Goal: Task Accomplishment & Management: Use online tool/utility

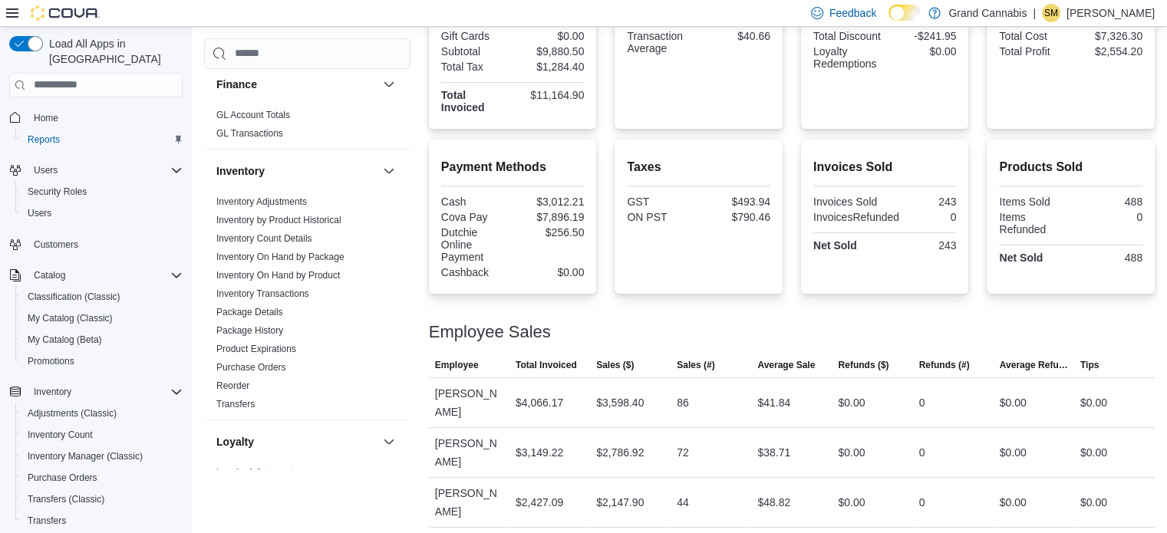
scroll to position [369, 0]
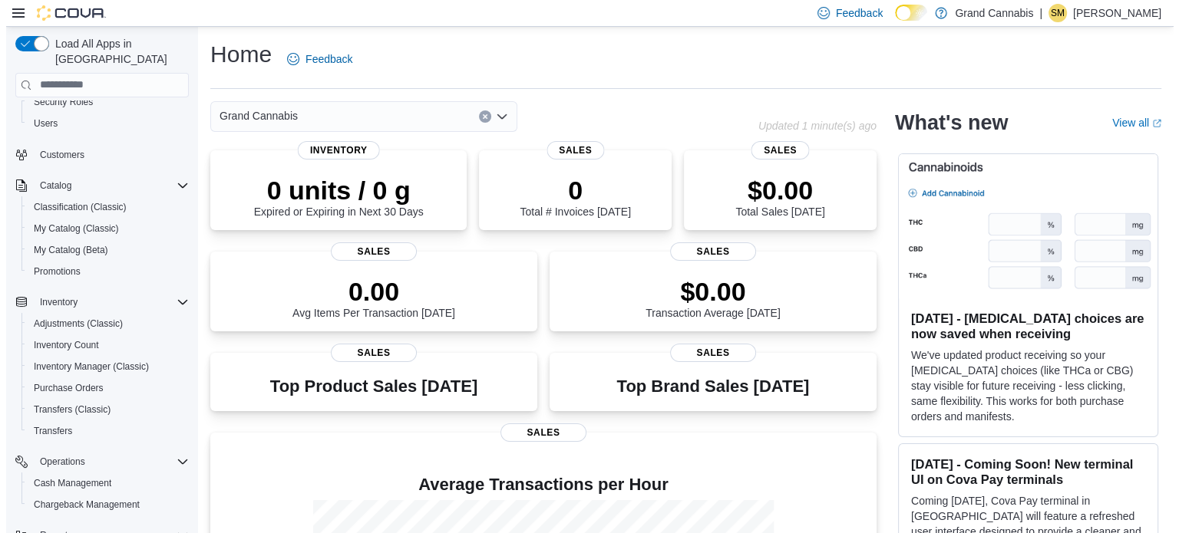
scroll to position [218, 0]
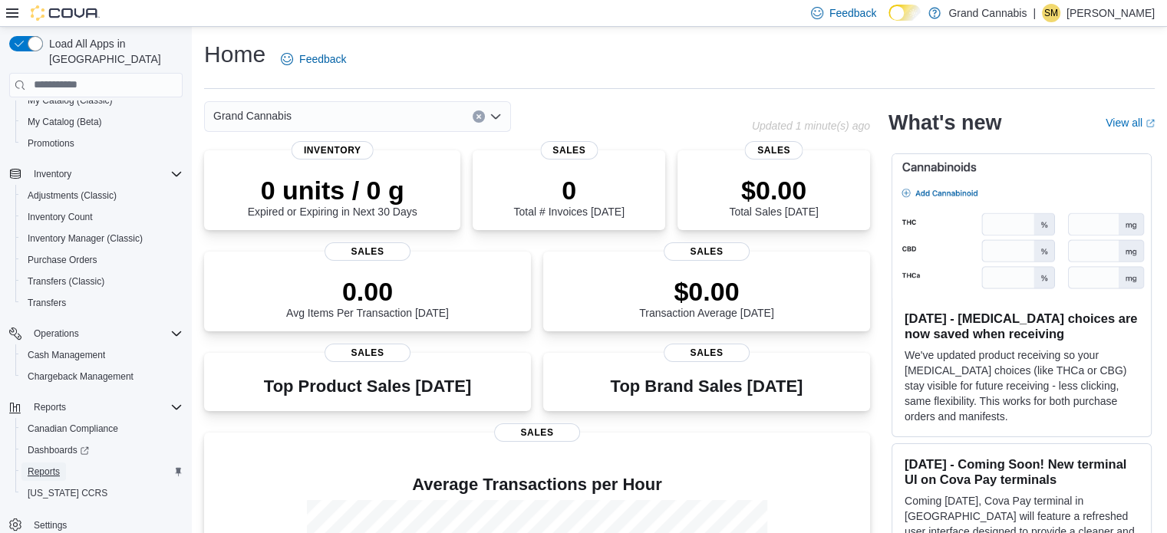
click at [64, 463] on link "Reports" at bounding box center [43, 472] width 45 height 18
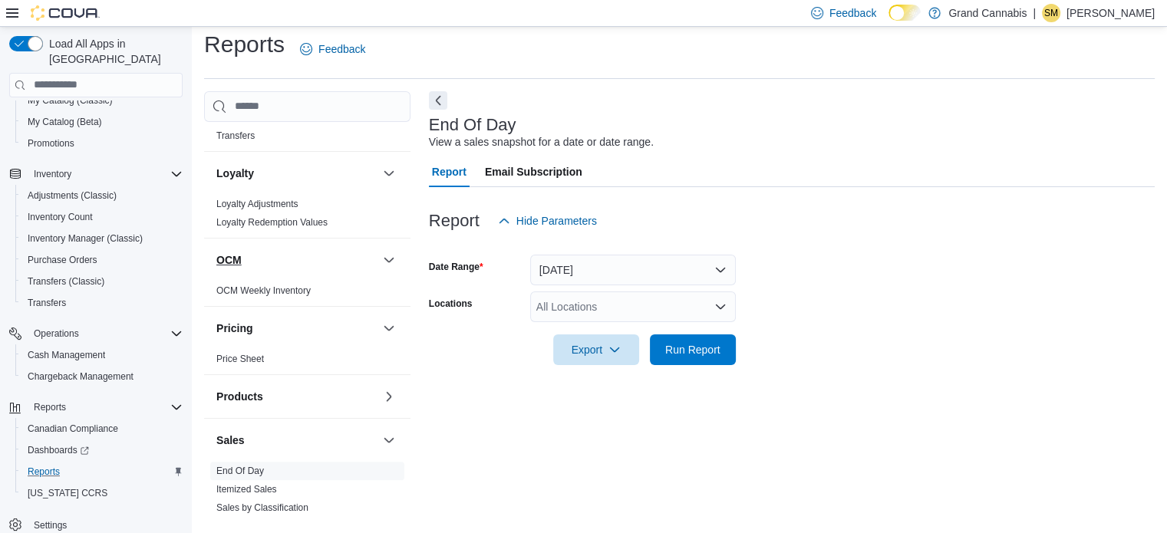
scroll to position [844, 0]
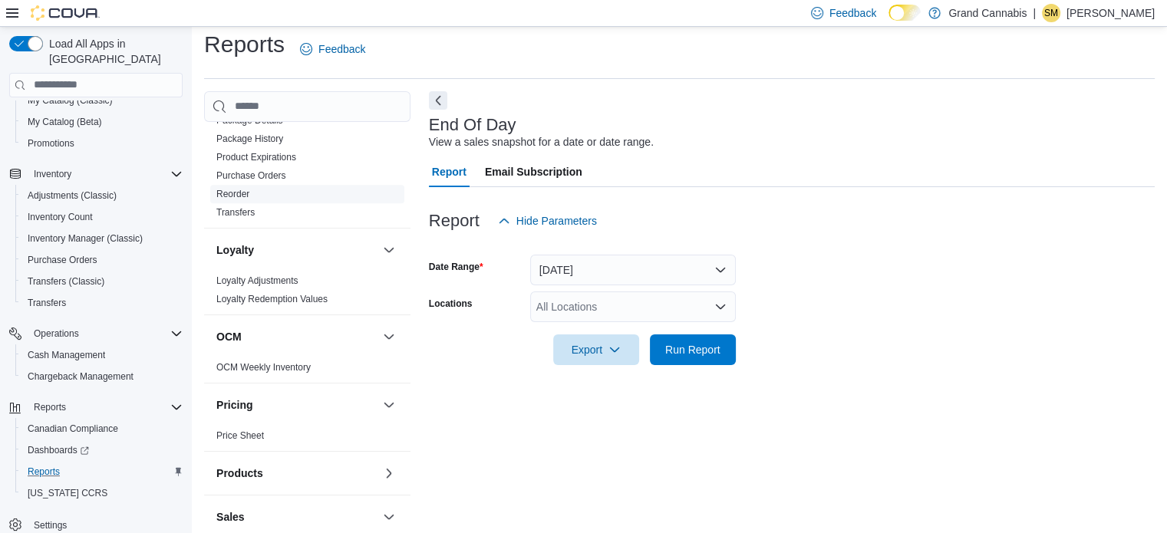
click at [233, 189] on link "Reorder" at bounding box center [232, 194] width 33 height 11
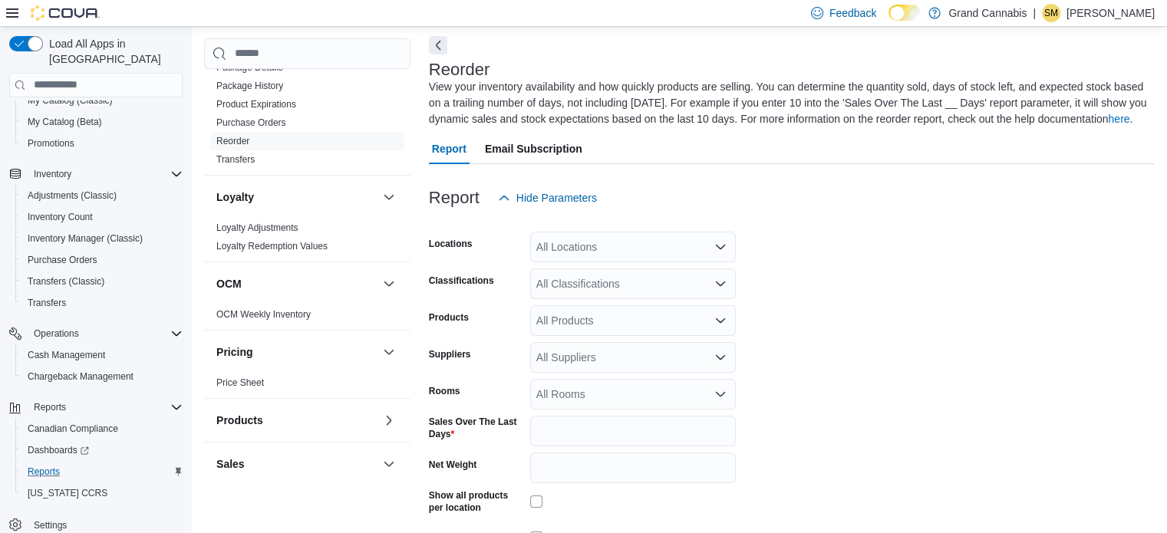
scroll to position [68, 0]
click at [608, 252] on div "All Locations" at bounding box center [633, 244] width 206 height 31
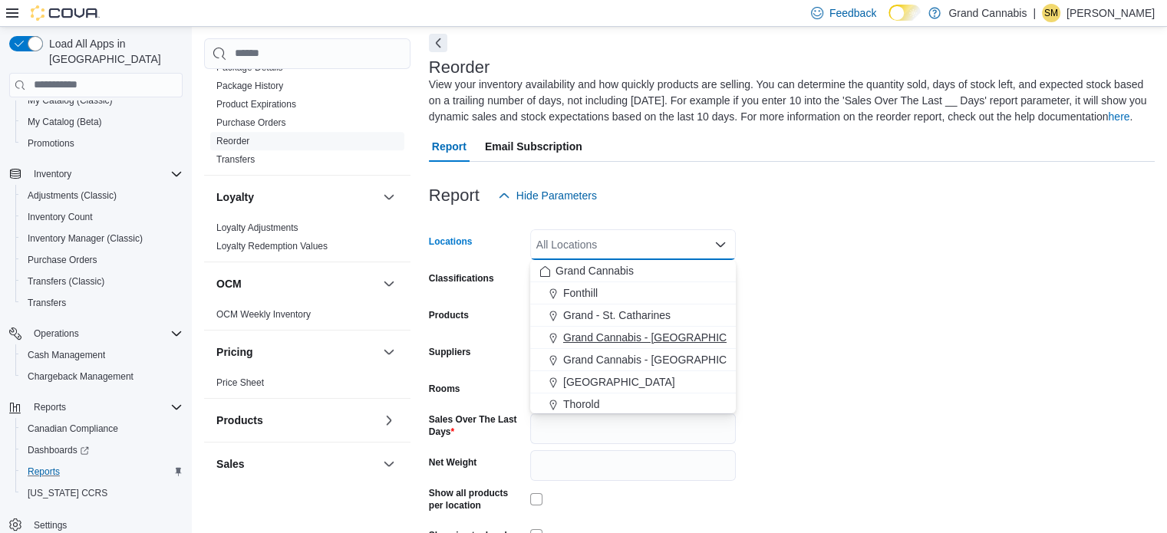
click at [613, 336] on span "Grand Cannabis - [GEOGRAPHIC_DATA]" at bounding box center [662, 337] width 199 height 15
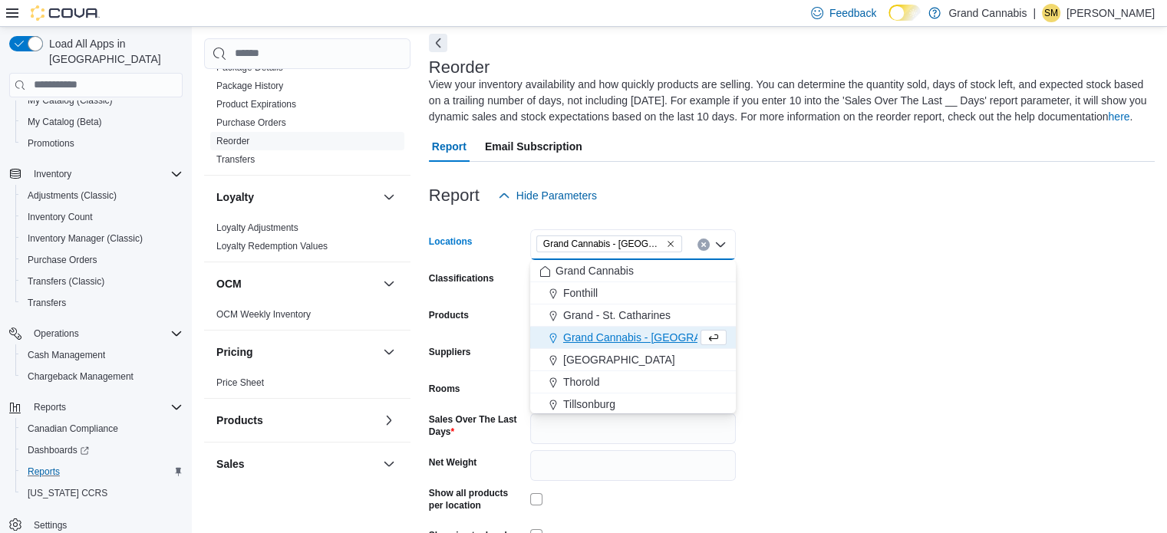
click at [943, 340] on form "Locations [GEOGRAPHIC_DATA] - [GEOGRAPHIC_DATA] Combo box. Selected. [GEOGRAPHI…" at bounding box center [792, 400] width 726 height 379
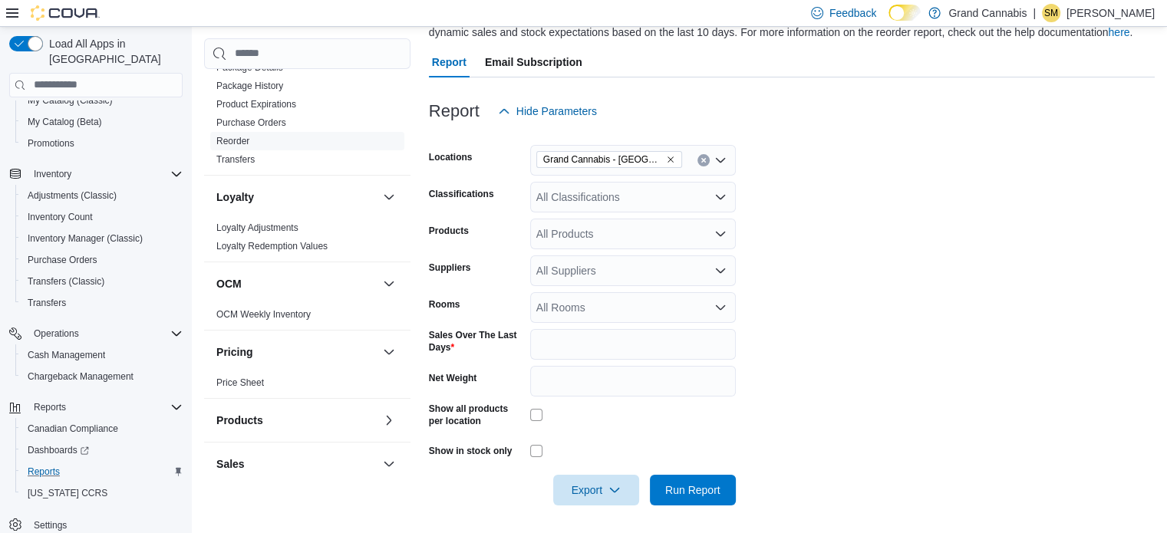
scroll to position [154, 0]
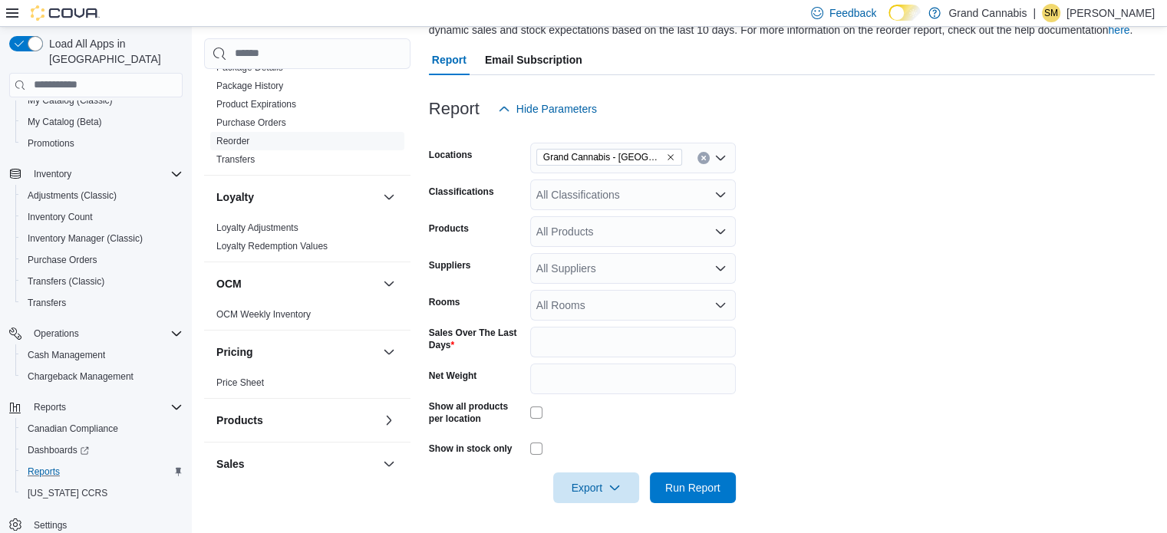
click at [630, 305] on div "All Rooms" at bounding box center [633, 305] width 206 height 31
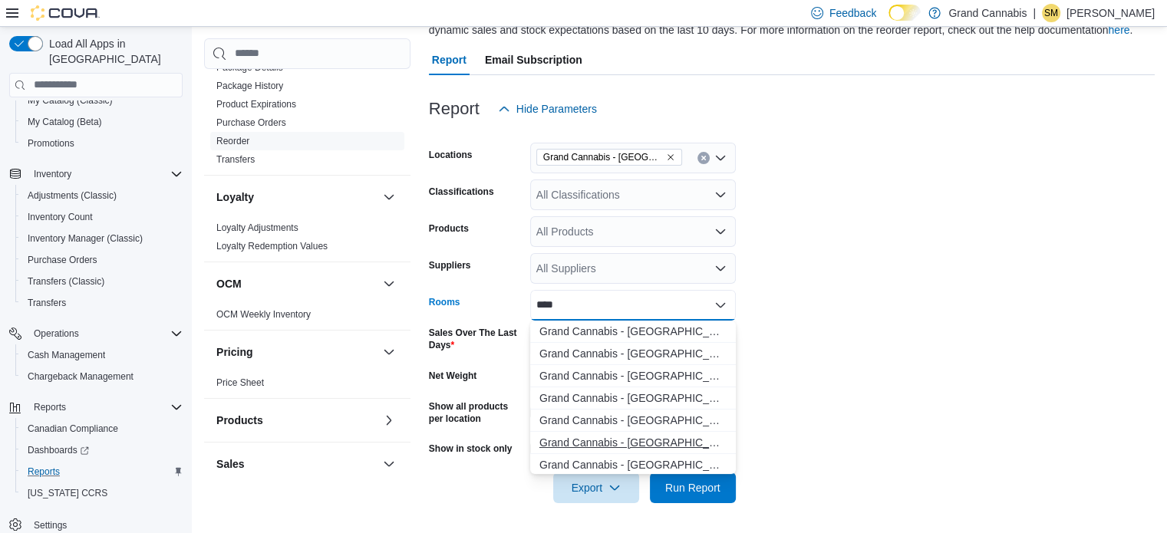
type input "****"
click at [648, 445] on span "Grand Cannabis - [GEOGRAPHIC_DATA] - Sales Floor" at bounding box center [632, 442] width 187 height 15
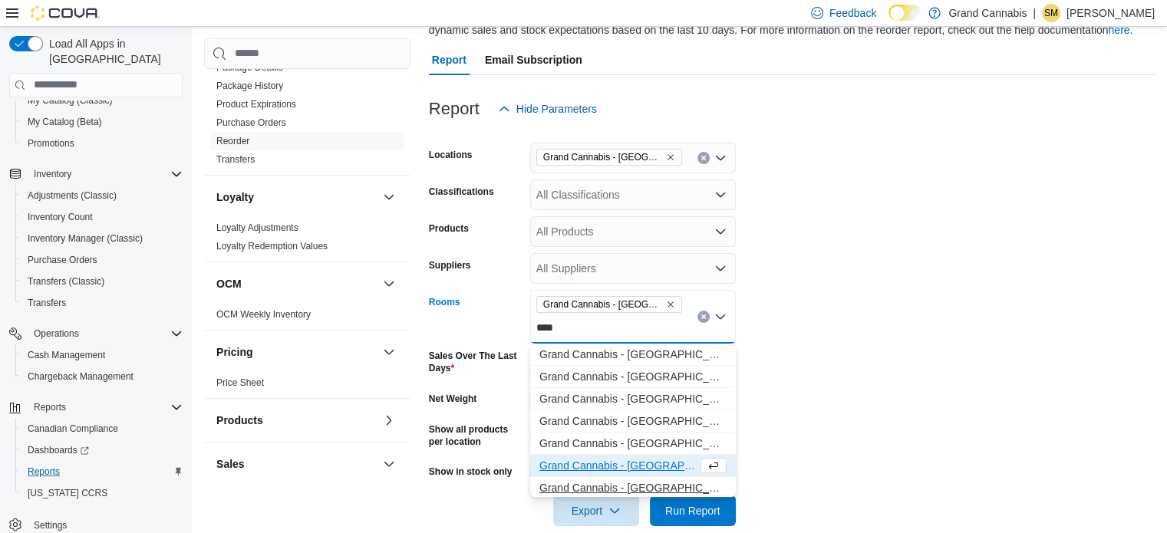
type input "****"
click at [622, 482] on span "Grand Cannabis - [GEOGRAPHIC_DATA] - [GEOGRAPHIC_DATA]" at bounding box center [632, 487] width 187 height 15
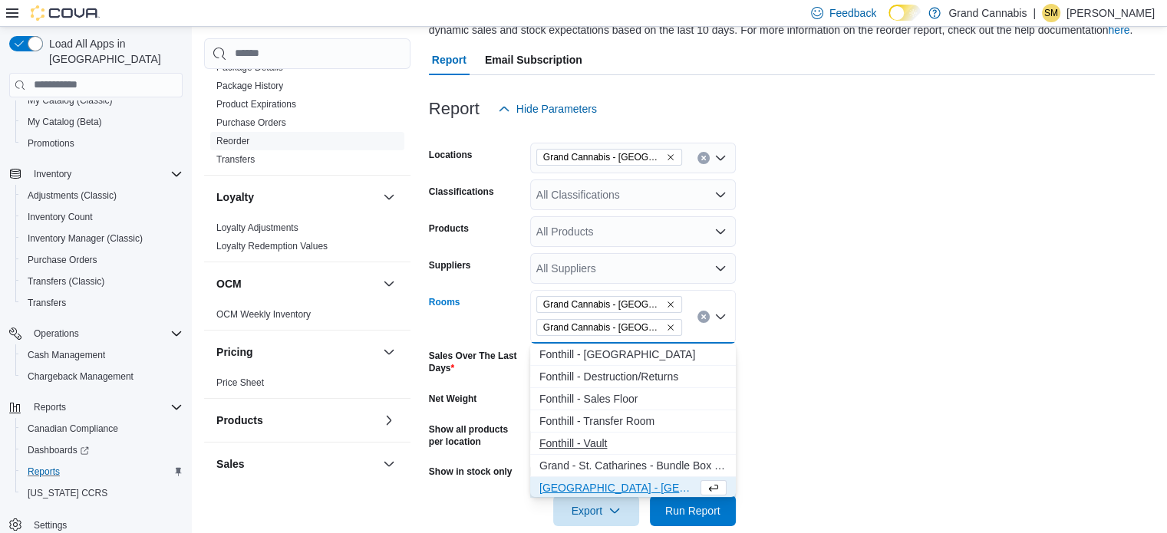
scroll to position [2, 0]
click at [789, 402] on form "Locations [GEOGRAPHIC_DATA] - [GEOGRAPHIC_DATA] Classifications All Classificat…" at bounding box center [792, 325] width 726 height 402
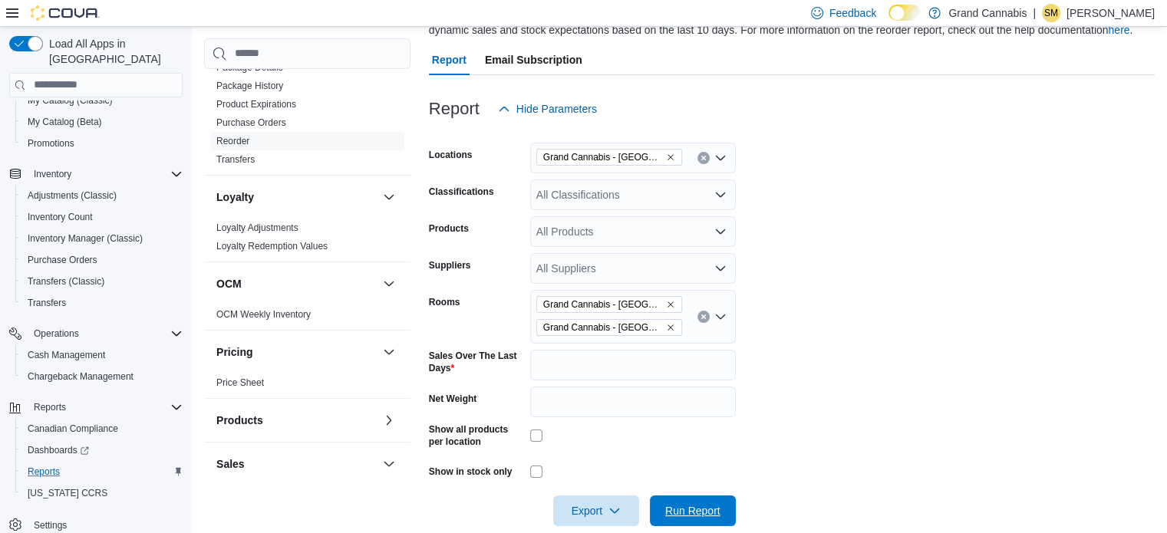
click at [721, 502] on span "Run Report" at bounding box center [693, 511] width 68 height 31
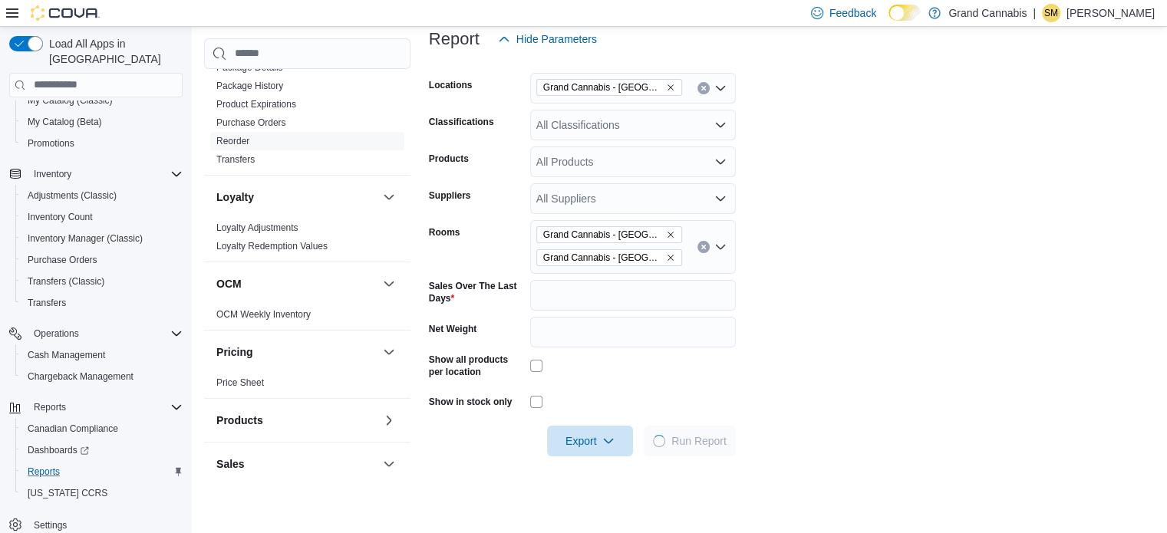
scroll to position [308, 0]
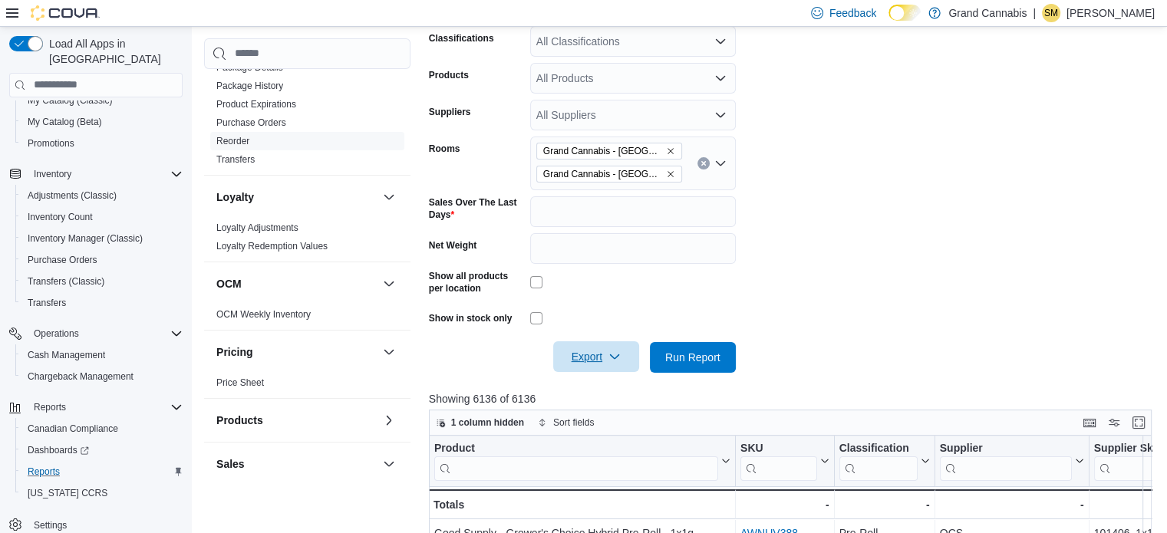
click at [601, 369] on span "Export" at bounding box center [596, 356] width 68 height 31
click at [602, 383] on span "Export to Excel" at bounding box center [598, 388] width 69 height 12
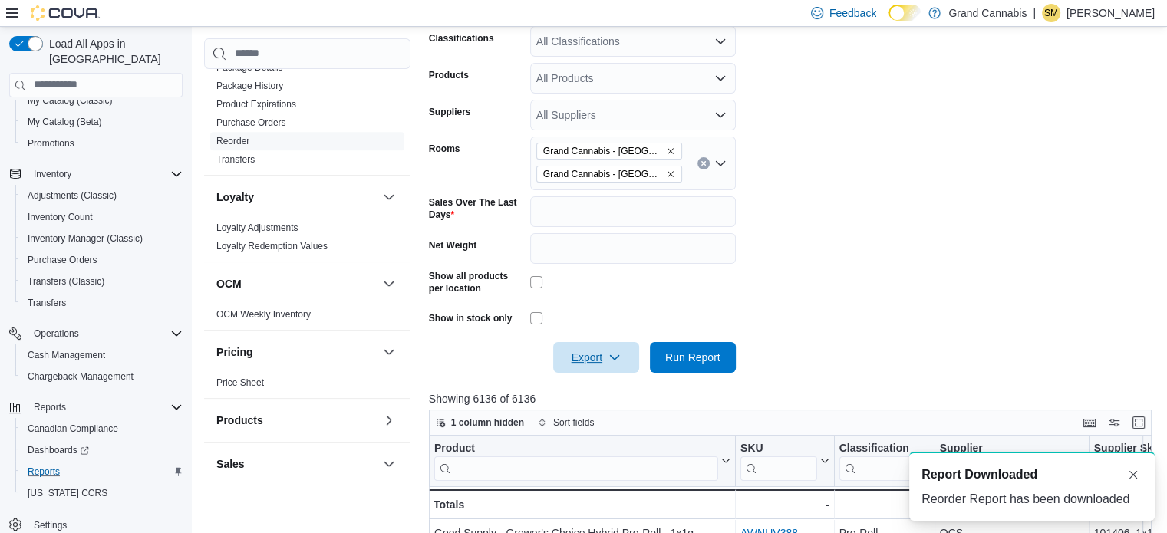
scroll to position [0, 0]
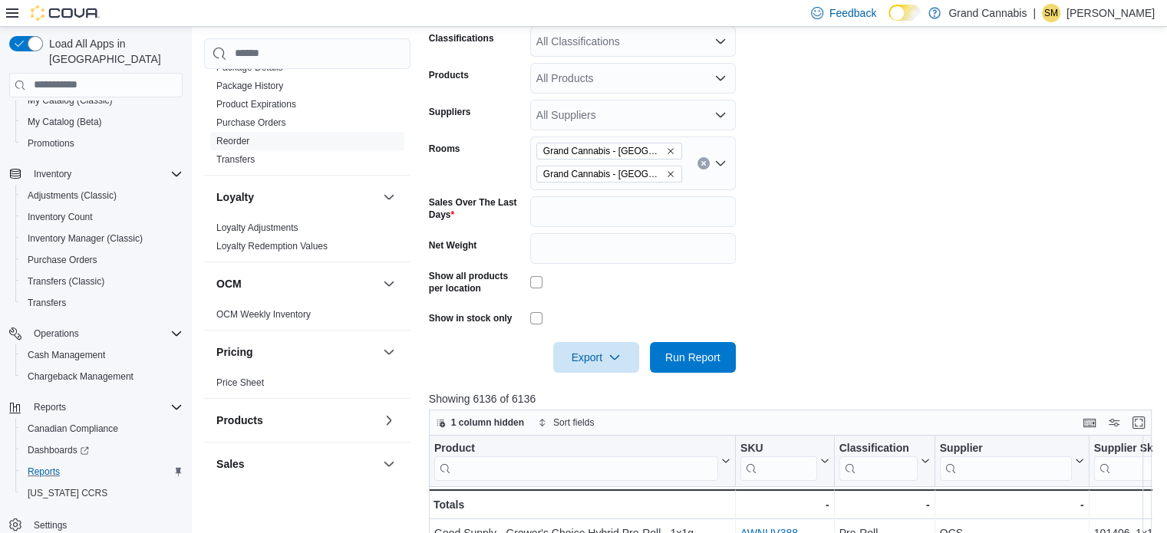
drag, startPoint x: 701, startPoint y: 162, endPoint x: 612, endPoint y: 165, distance: 89.8
click at [701, 162] on icon "Clear input" at bounding box center [704, 163] width 6 height 6
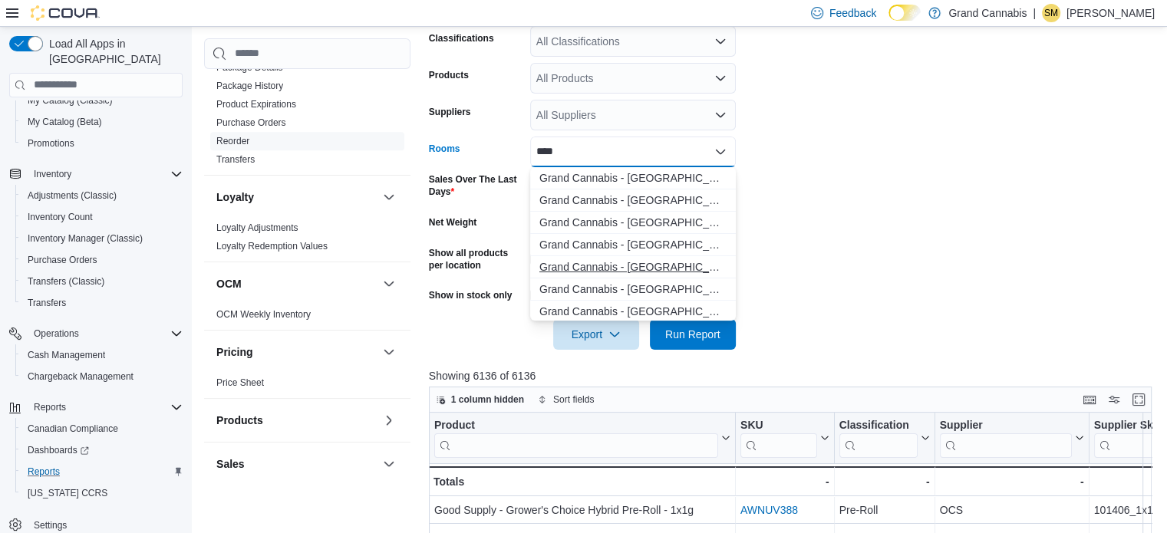
type input "****"
click at [675, 267] on span "Grand Cannabis - [GEOGRAPHIC_DATA] - Sales Floor" at bounding box center [632, 266] width 187 height 15
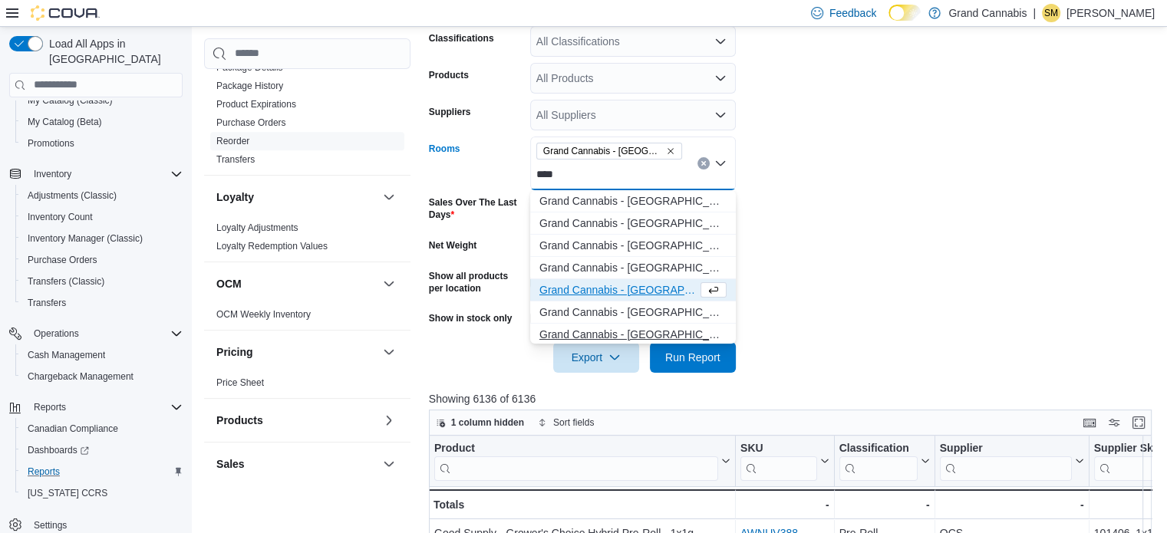
type input "****"
click at [655, 331] on span "Grand Cannabis - [GEOGRAPHIC_DATA] - [GEOGRAPHIC_DATA]" at bounding box center [632, 334] width 187 height 15
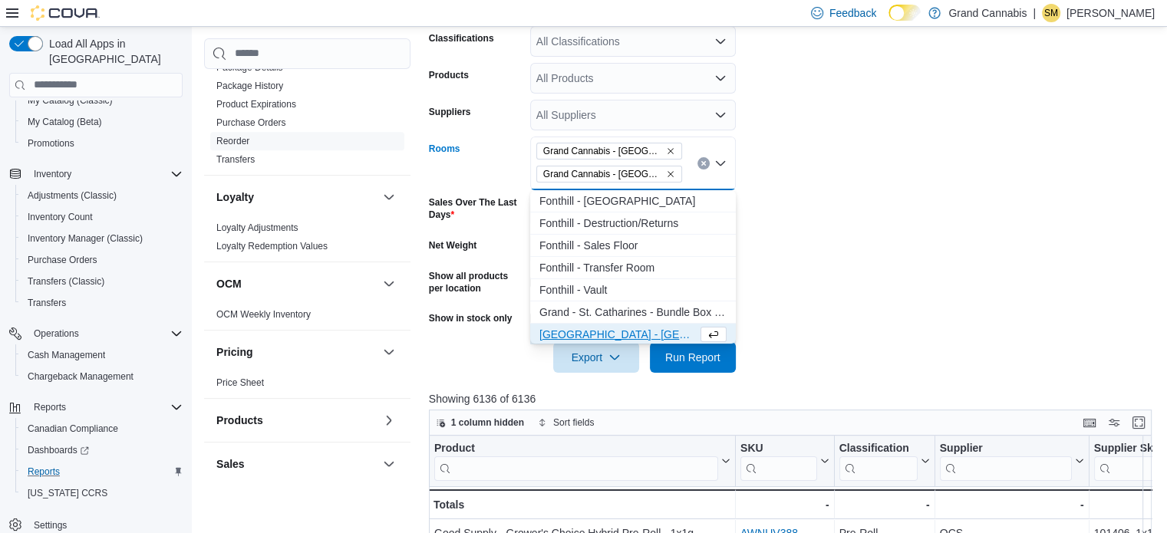
scroll to position [2, 0]
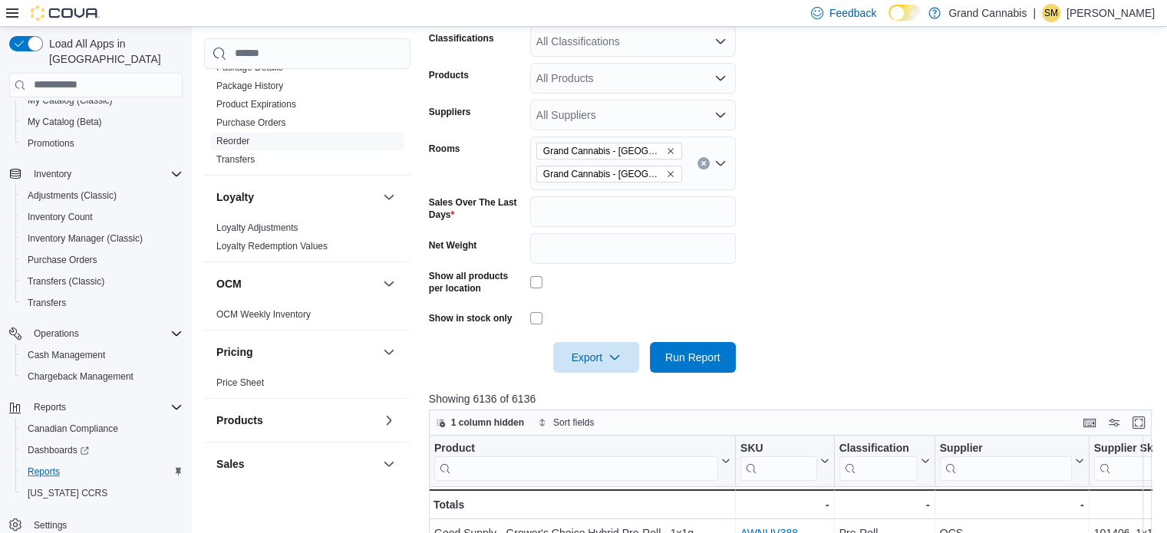
click at [807, 273] on form "Locations [GEOGRAPHIC_DATA] - [GEOGRAPHIC_DATA] Classifications All Classificat…" at bounding box center [794, 172] width 730 height 402
click at [711, 367] on span "Run Report" at bounding box center [693, 356] width 68 height 31
click at [577, 368] on span "Export" at bounding box center [596, 356] width 68 height 31
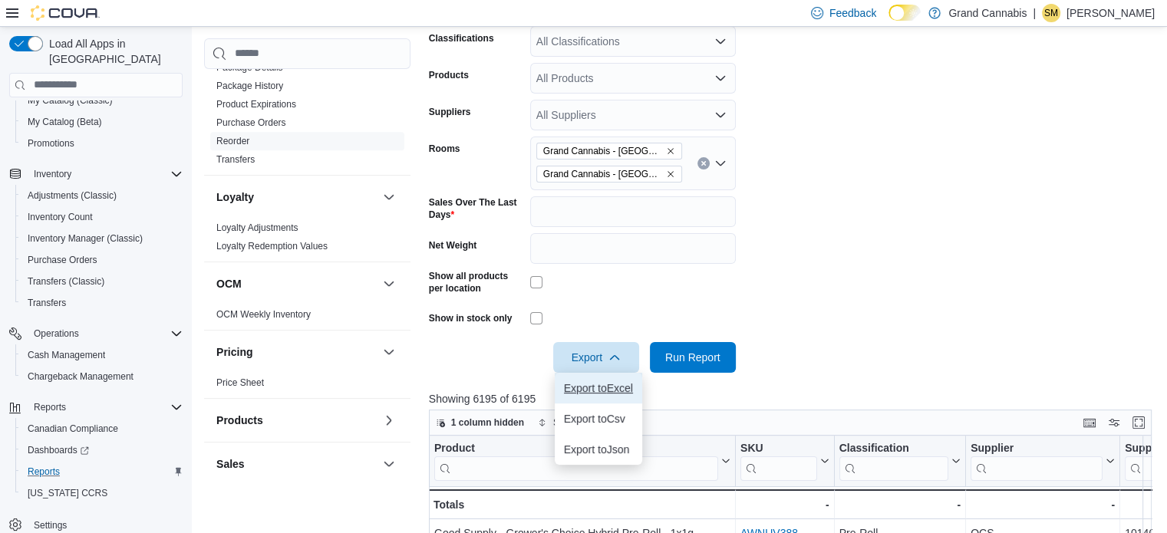
click at [589, 384] on span "Export to Excel" at bounding box center [598, 388] width 69 height 12
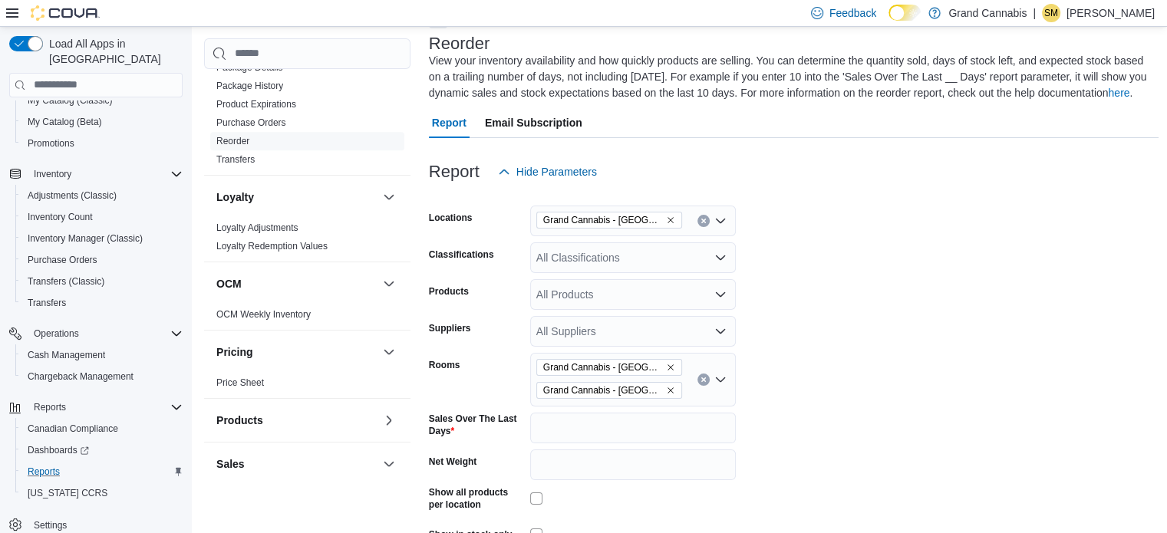
scroll to position [77, 0]
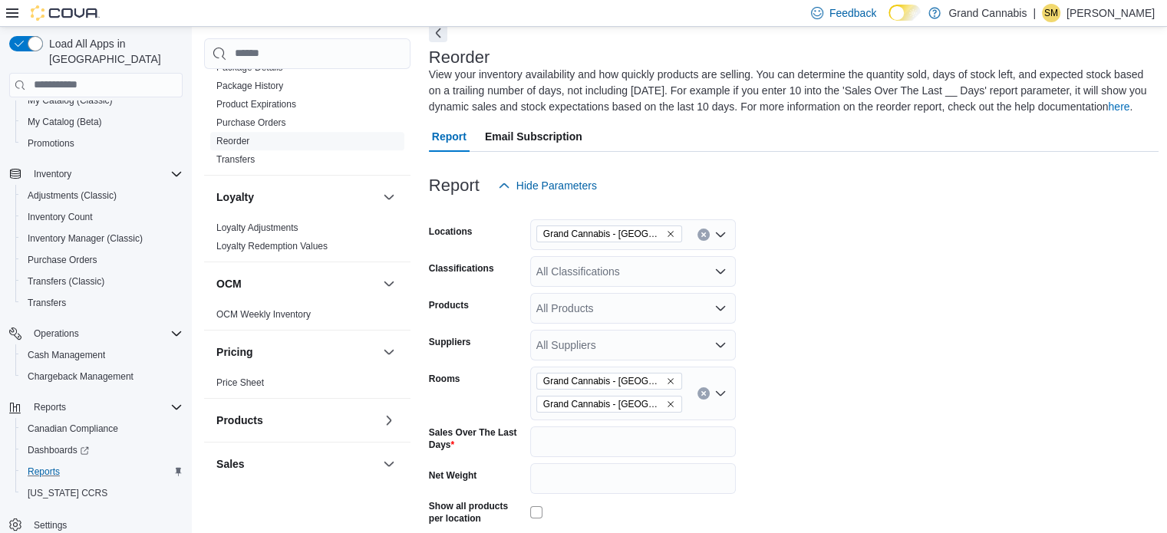
click at [706, 387] on button "Clear input" at bounding box center [703, 393] width 12 height 12
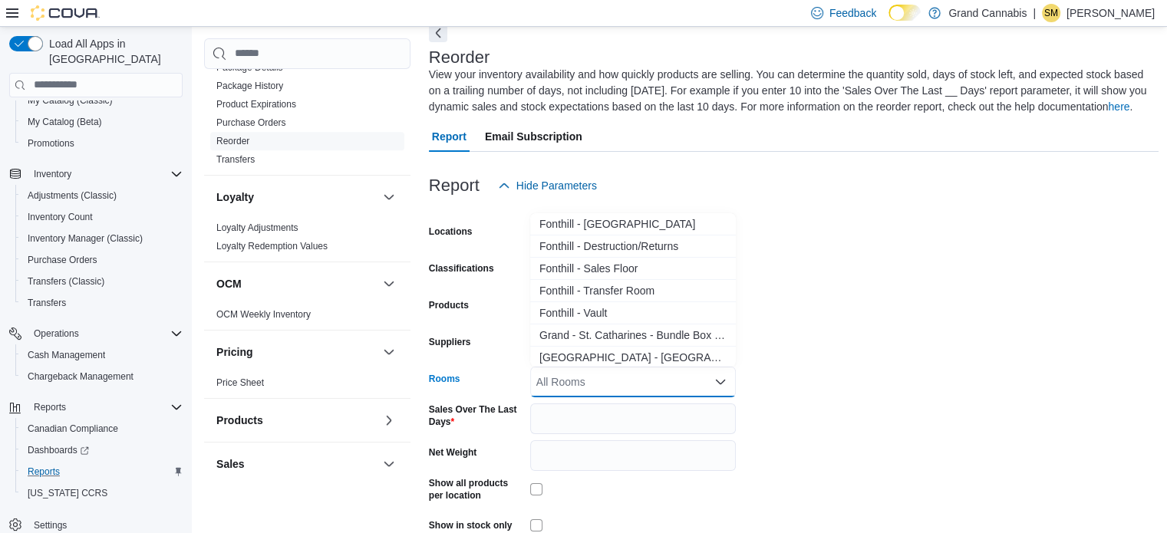
click at [826, 244] on form "Locations [GEOGRAPHIC_DATA] - [GEOGRAPHIC_DATA] Classifications All Classificat…" at bounding box center [794, 390] width 730 height 379
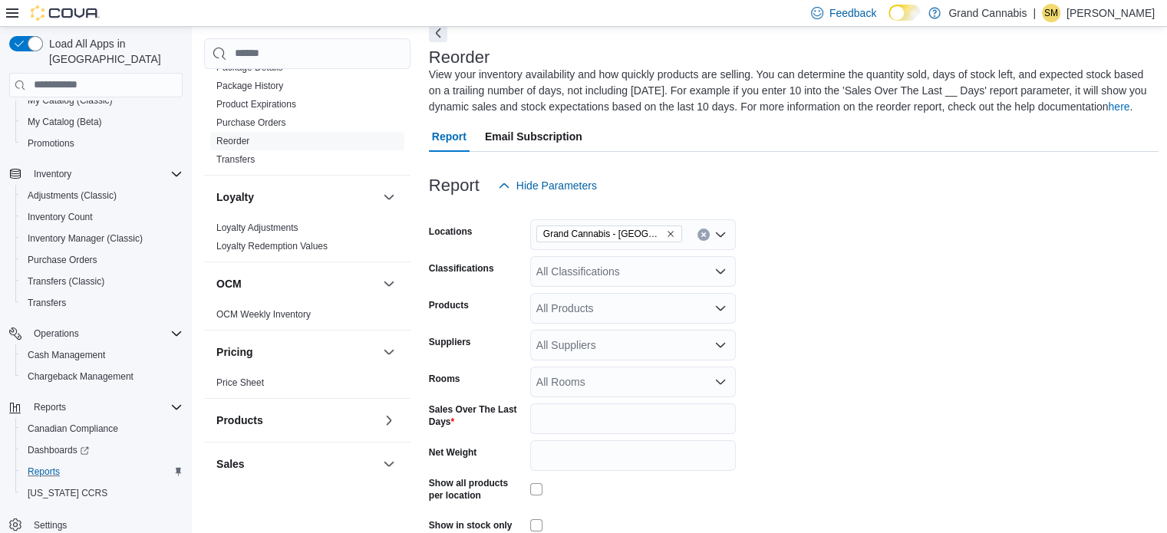
click at [701, 232] on icon "Clear input" at bounding box center [704, 235] width 6 height 6
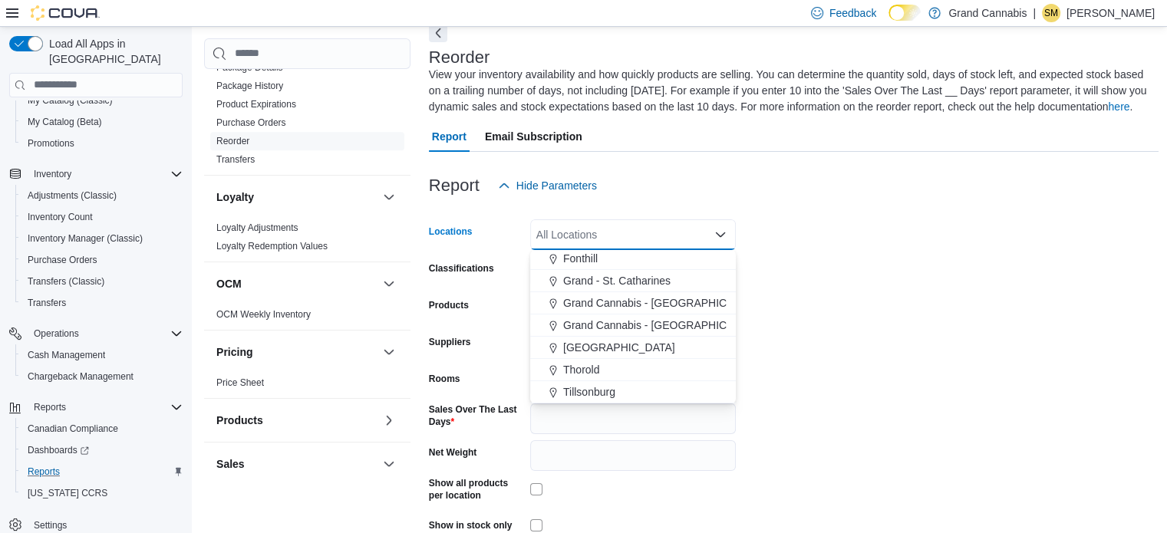
click at [609, 345] on span "[GEOGRAPHIC_DATA]" at bounding box center [619, 347] width 112 height 15
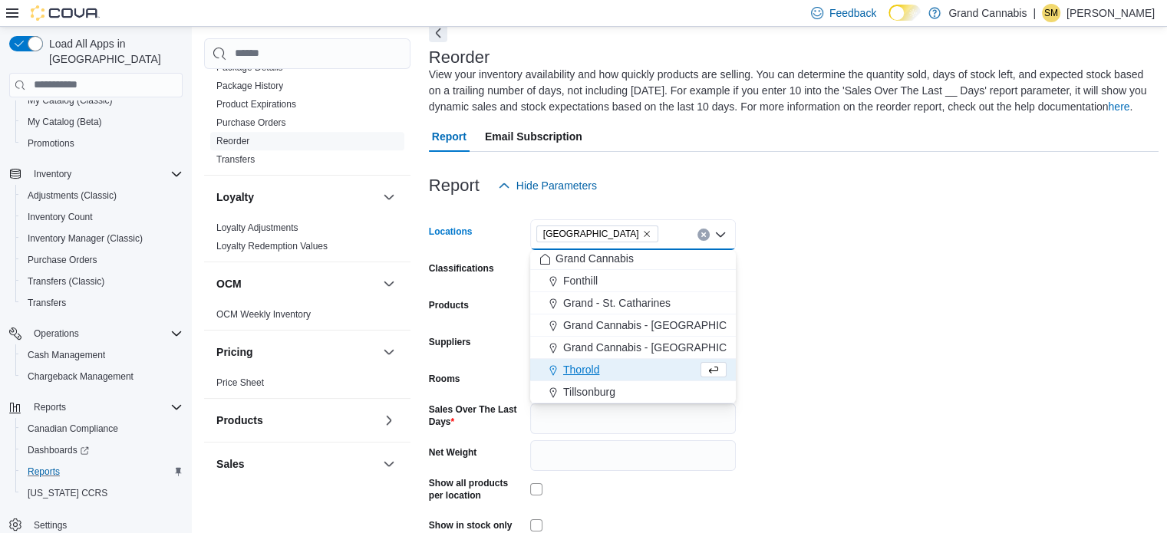
scroll to position [2, 0]
click at [867, 279] on form "Locations [GEOGRAPHIC_DATA] Combo box. Selected. [GEOGRAPHIC_DATA]. Press Backs…" at bounding box center [794, 390] width 730 height 379
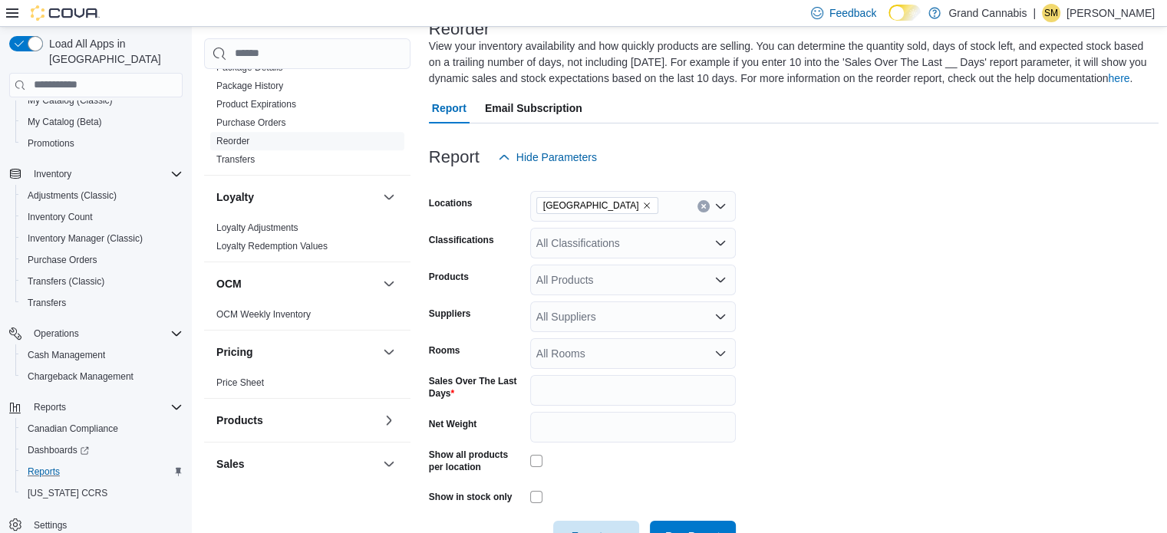
scroll to position [154, 0]
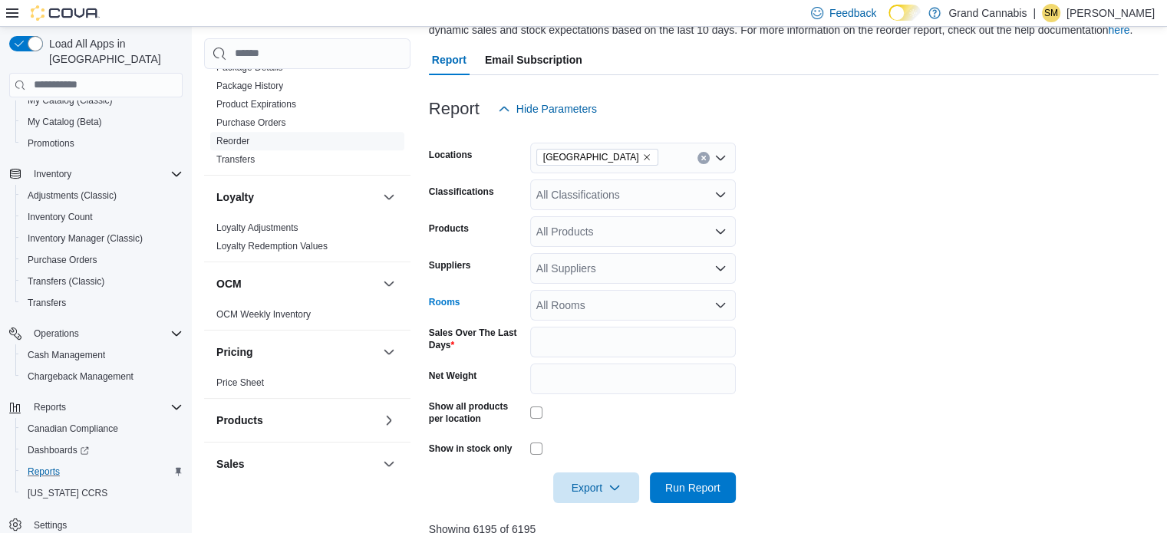
click at [648, 303] on div "All Rooms" at bounding box center [633, 305] width 206 height 31
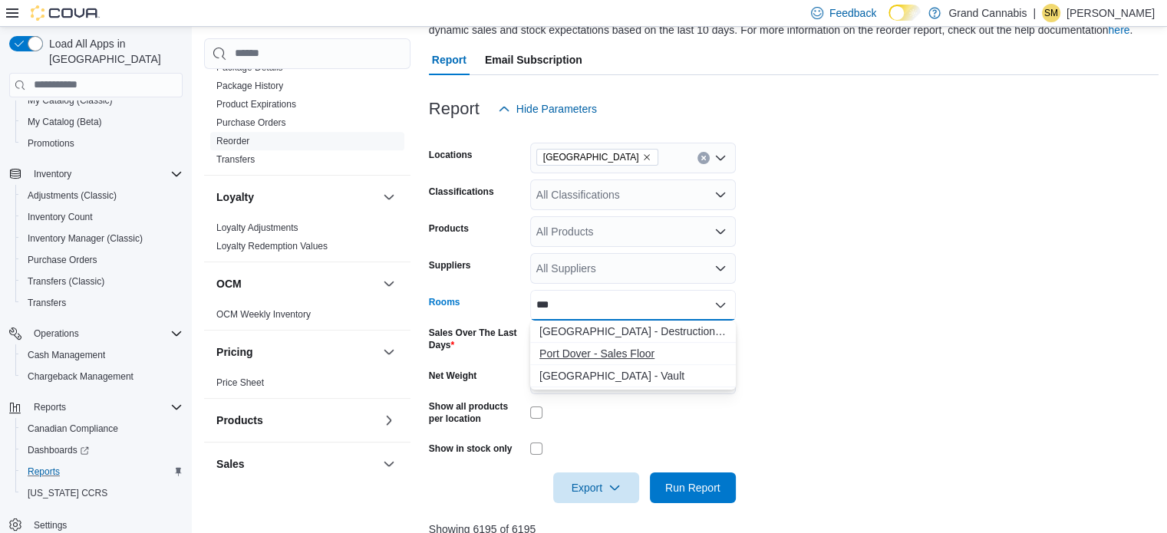
type input "***"
click at [625, 358] on span "Port Dover - Sales Floor" at bounding box center [632, 353] width 187 height 15
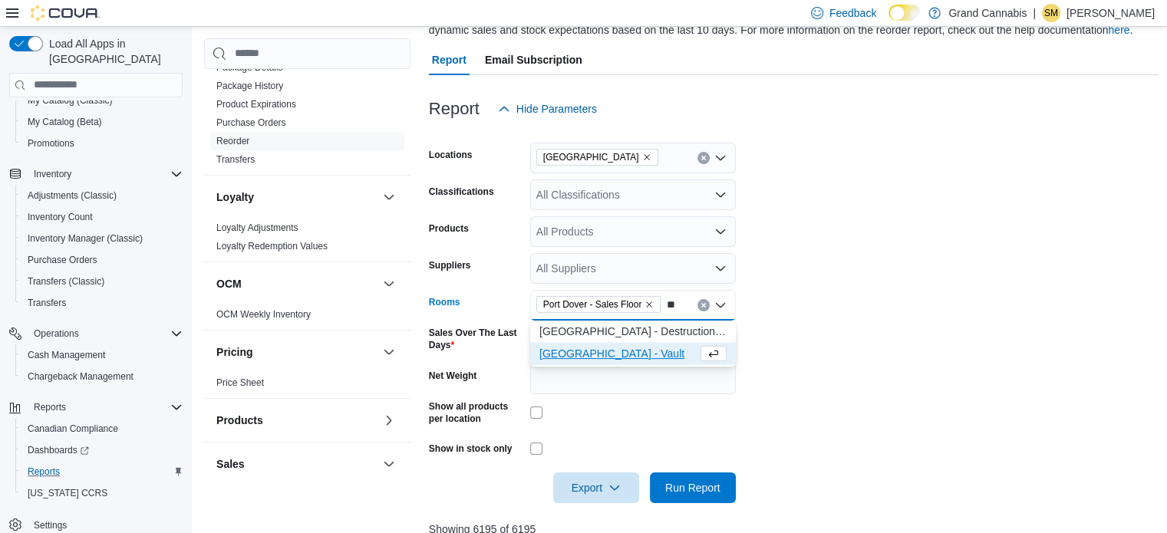
type input "**"
click at [629, 354] on span "[GEOGRAPHIC_DATA] - Vault" at bounding box center [618, 353] width 158 height 15
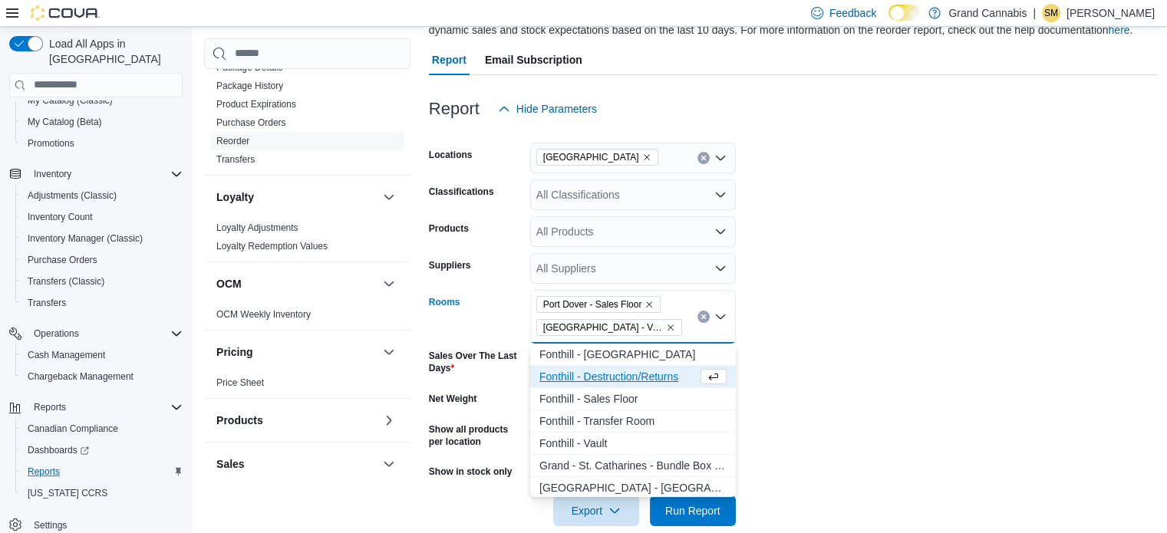
click at [866, 318] on form "Locations [GEOGRAPHIC_DATA] Classifications All Classifications Products All Pr…" at bounding box center [794, 325] width 730 height 402
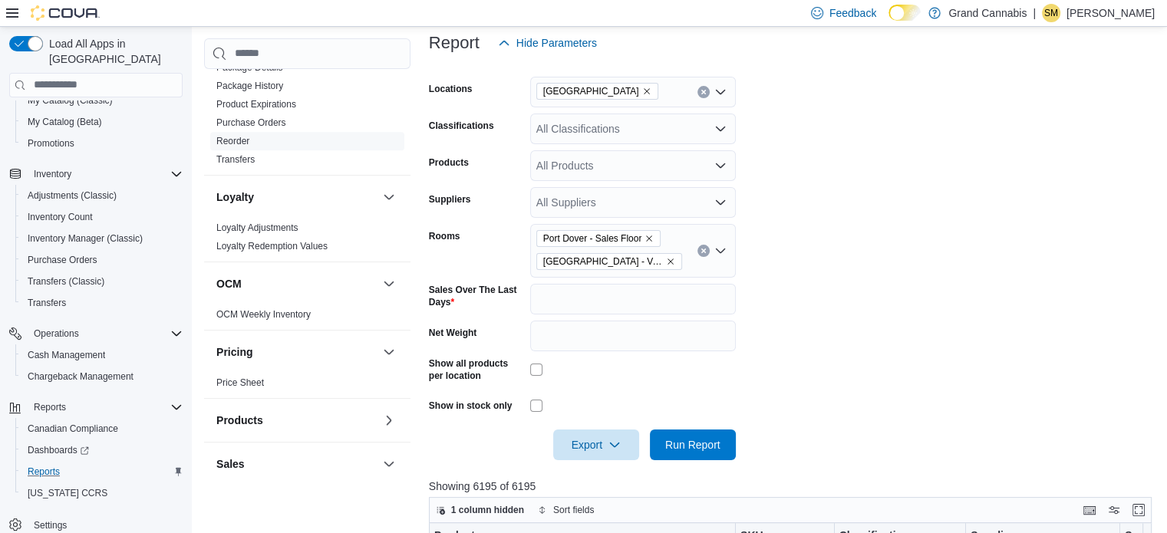
scroll to position [308, 0]
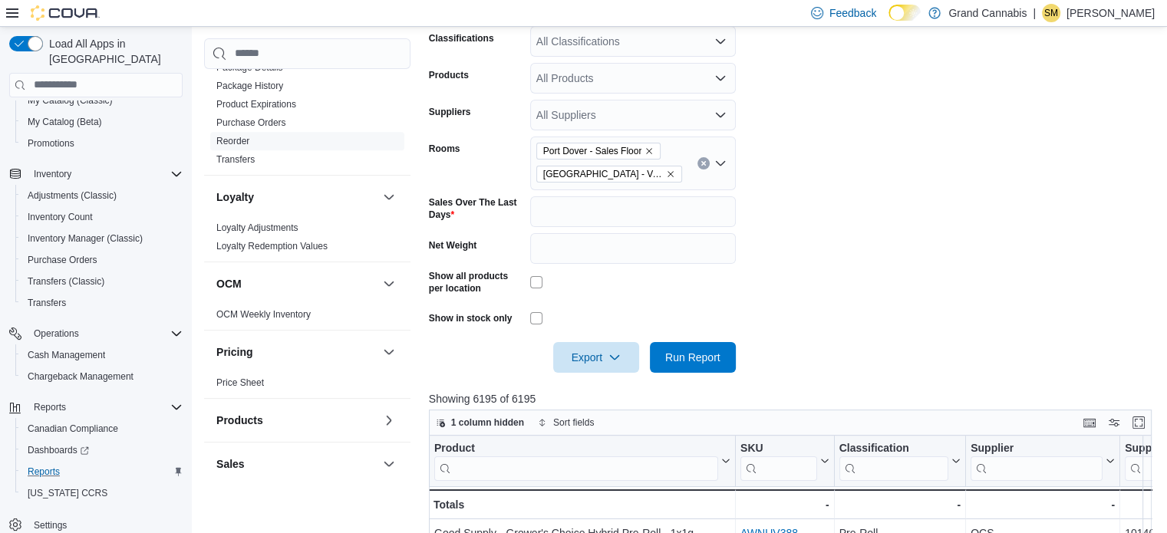
click at [739, 353] on form "Locations [GEOGRAPHIC_DATA] Classifications All Classifications Products All Pr…" at bounding box center [794, 172] width 730 height 402
click at [734, 353] on button "Run Report" at bounding box center [693, 356] width 86 height 31
click at [596, 361] on span "Export" at bounding box center [596, 356] width 68 height 31
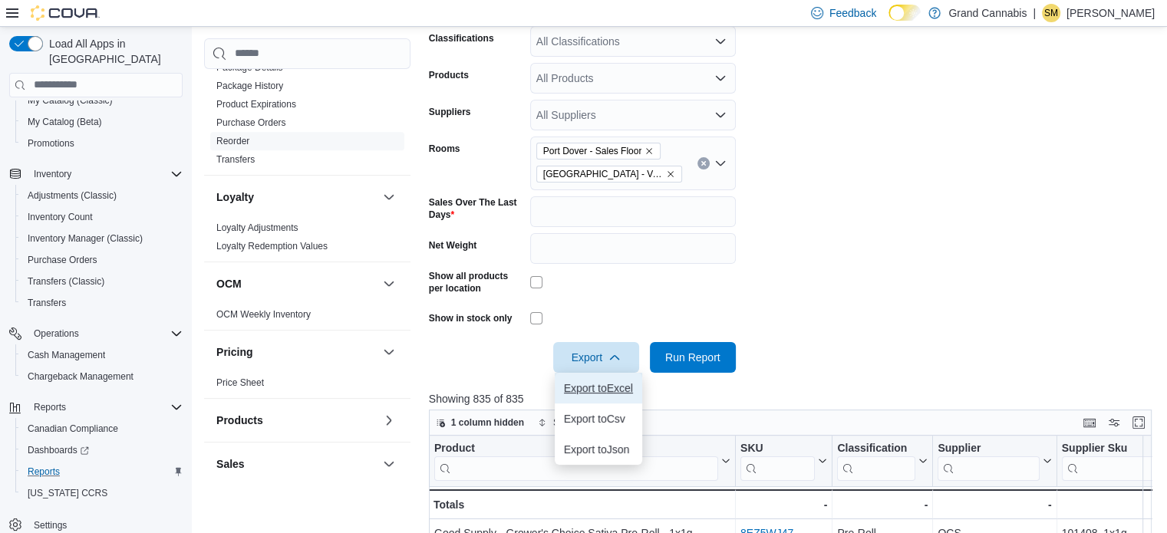
click at [605, 385] on span "Export to Excel" at bounding box center [598, 388] width 69 height 12
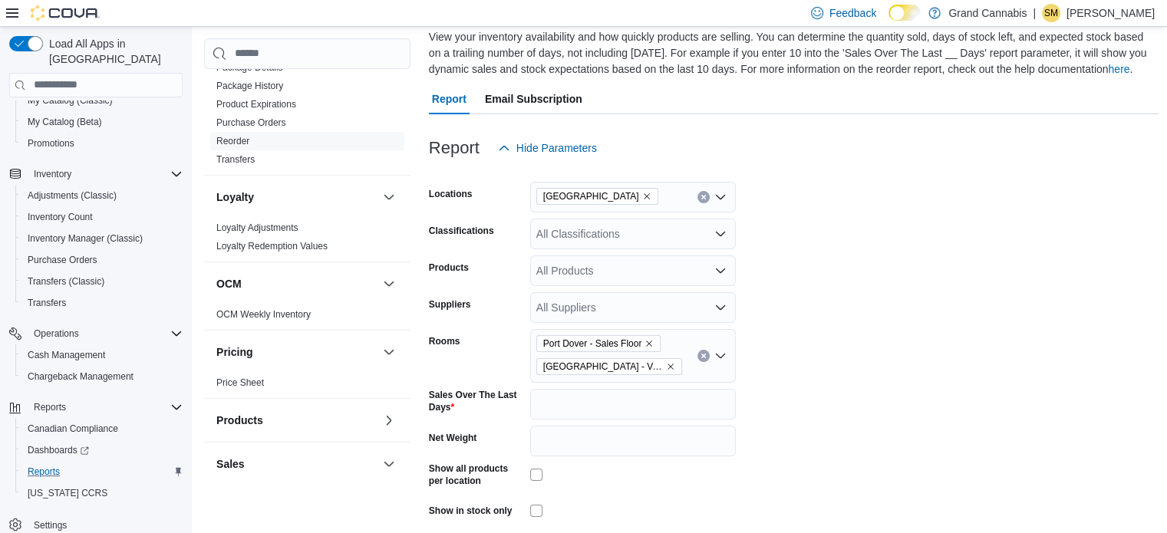
scroll to position [77, 0]
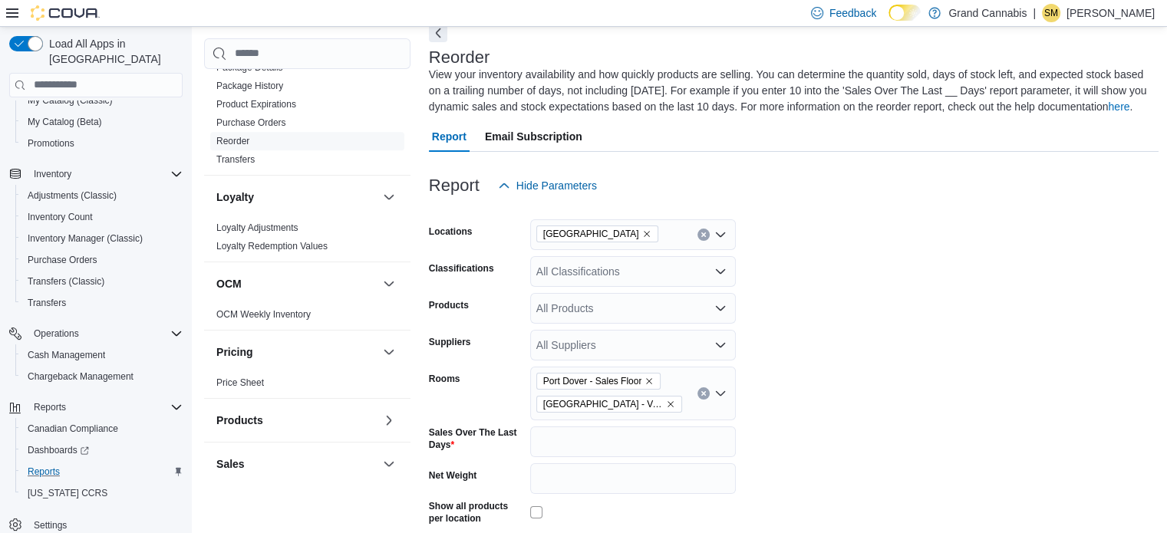
drag, startPoint x: 701, startPoint y: 227, endPoint x: 679, endPoint y: 232, distance: 22.0
click at [700, 227] on div "[GEOGRAPHIC_DATA]" at bounding box center [633, 234] width 206 height 31
click at [698, 235] on button "Clear input" at bounding box center [703, 235] width 12 height 12
type input "****"
click at [654, 251] on button "Tillsonburg" at bounding box center [633, 261] width 206 height 22
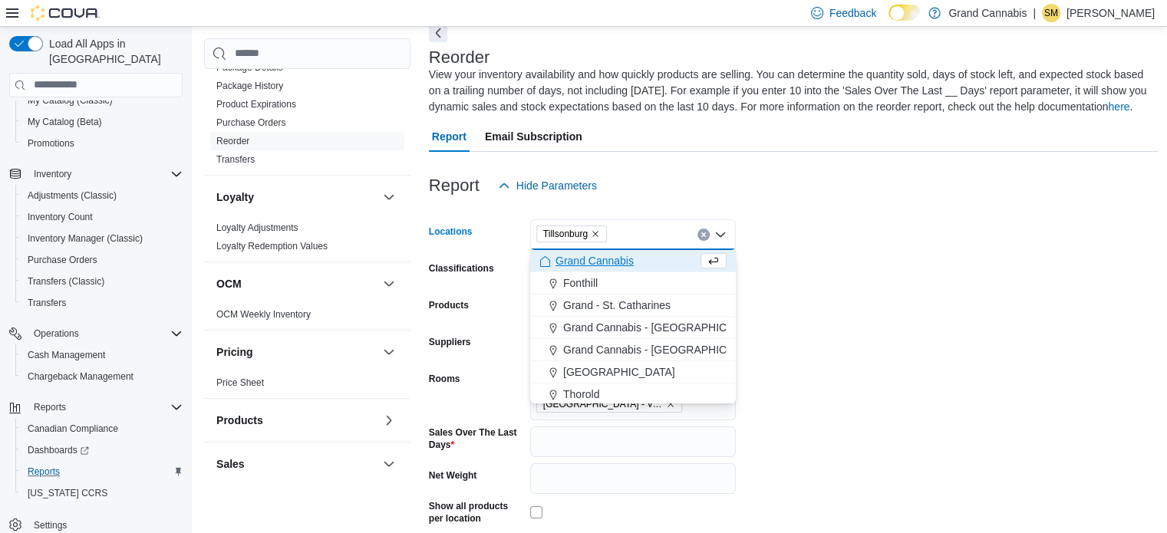
click at [841, 368] on form "Locations [GEOGRAPHIC_DATA] Combo box. Selected. [GEOGRAPHIC_DATA]. Press Backs…" at bounding box center [794, 402] width 730 height 402
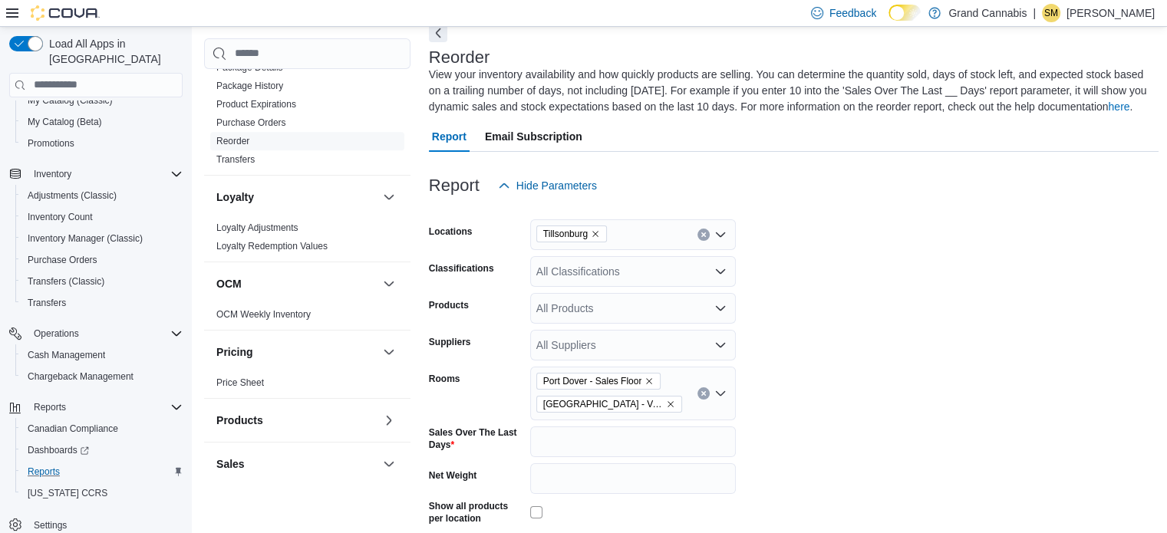
click at [699, 397] on button "Clear input" at bounding box center [703, 393] width 12 height 12
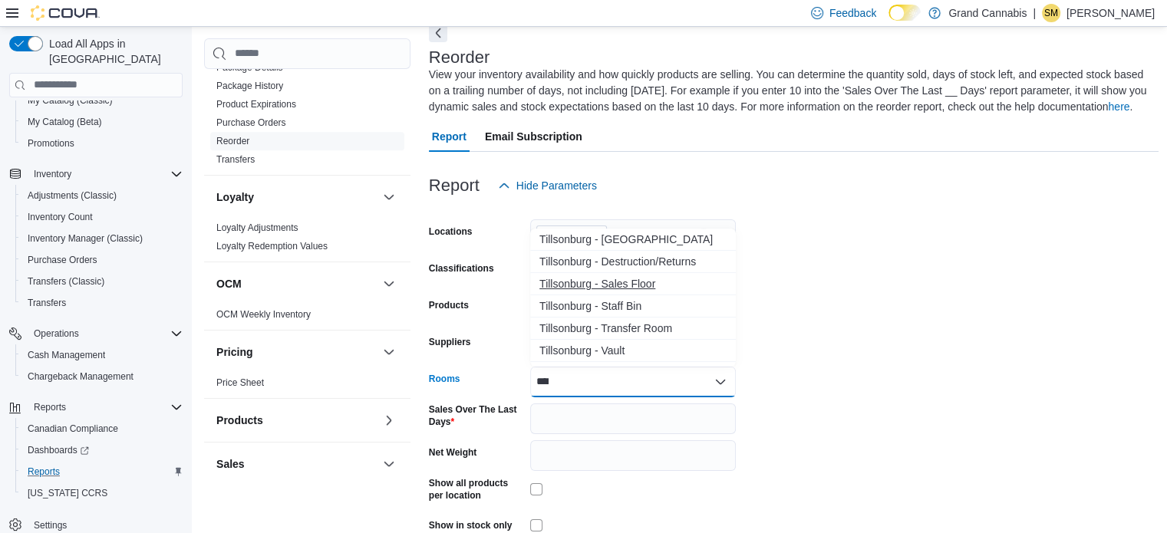
type input "****"
click at [648, 279] on span "Tillsonburg - Sales Floor" at bounding box center [632, 283] width 187 height 15
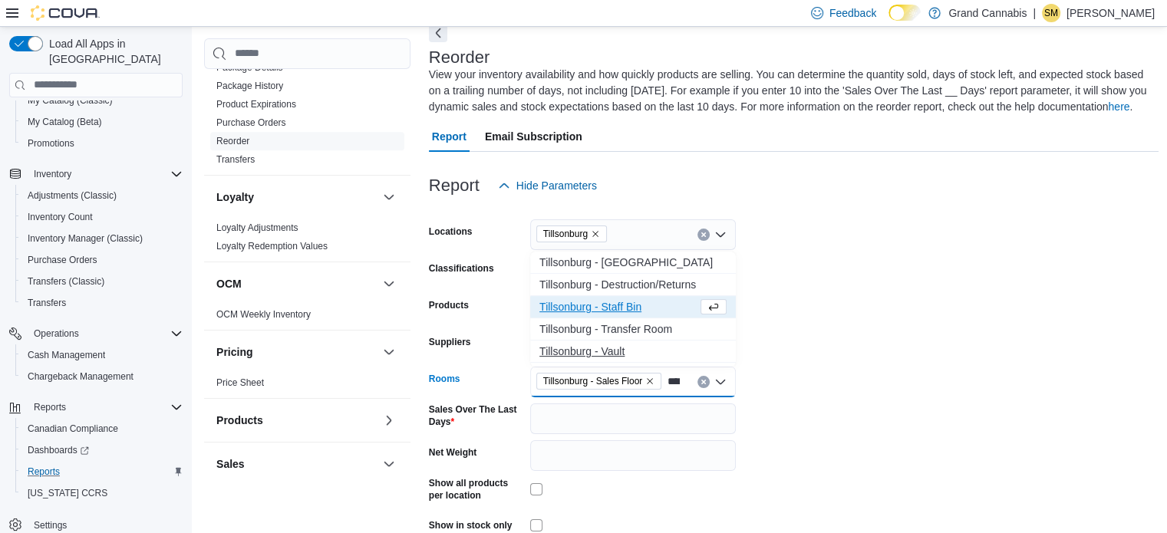
type input "****"
click at [634, 345] on span "Tillsonburg - Vault" at bounding box center [632, 351] width 187 height 15
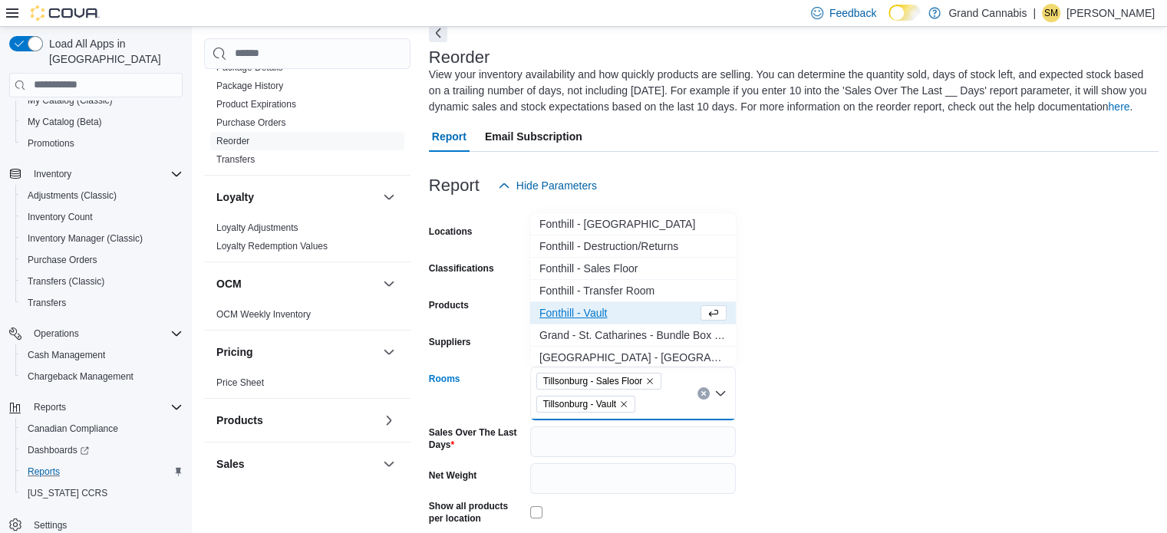
click at [1116, 337] on form "Locations Tillsonburg Classifications All Classifications Products All Products…" at bounding box center [794, 402] width 730 height 402
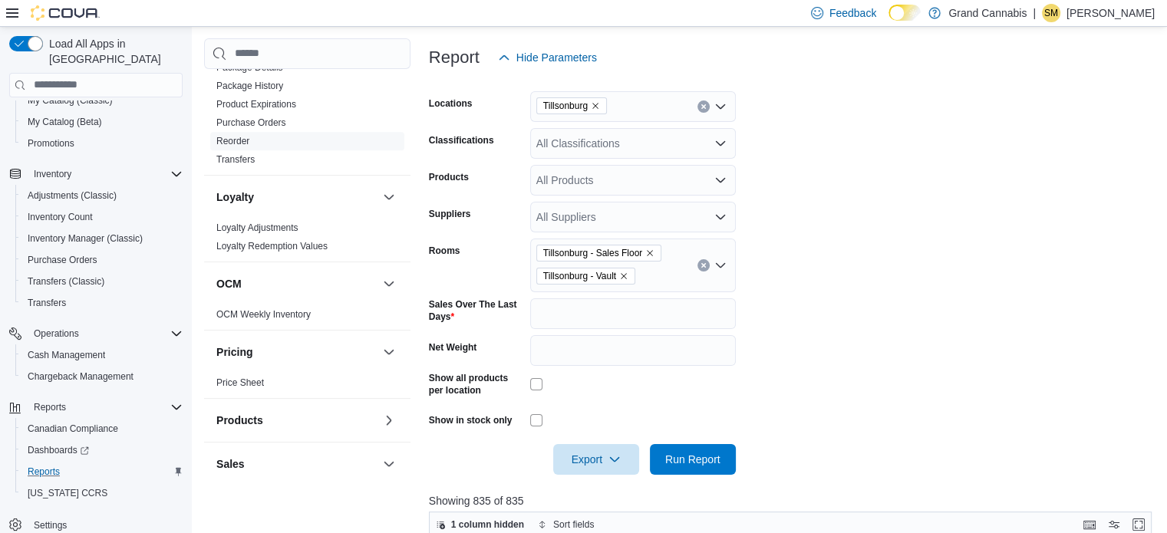
scroll to position [384, 0]
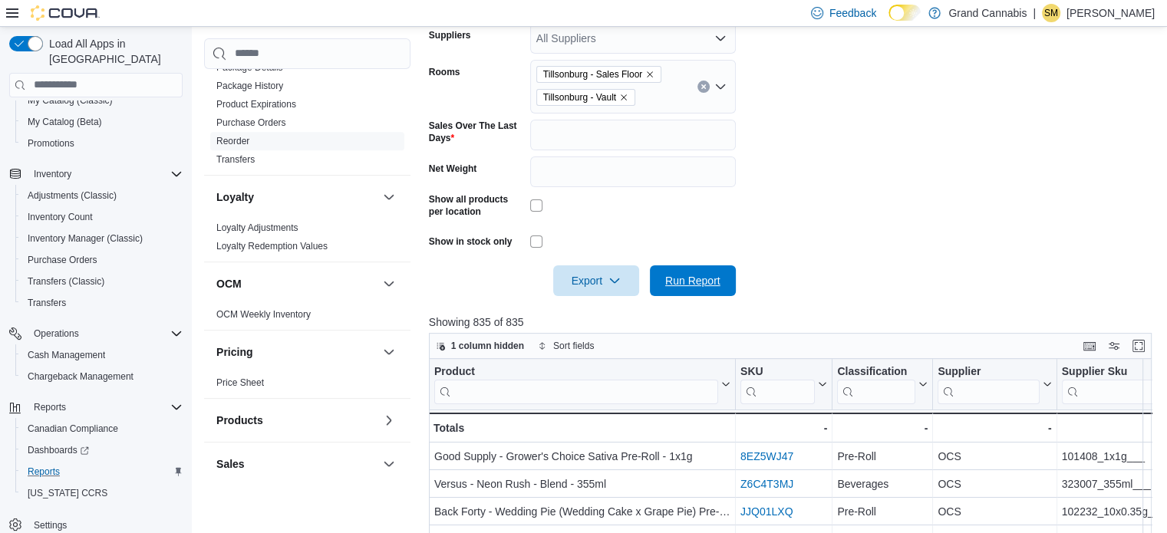
click at [693, 272] on span "Run Report" at bounding box center [693, 280] width 68 height 31
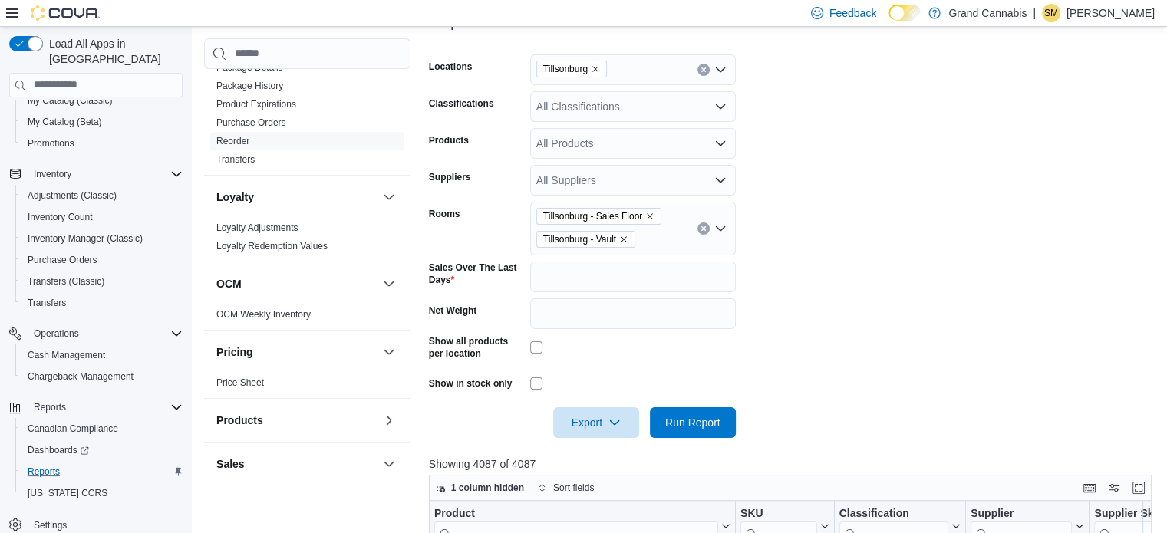
scroll to position [308, 0]
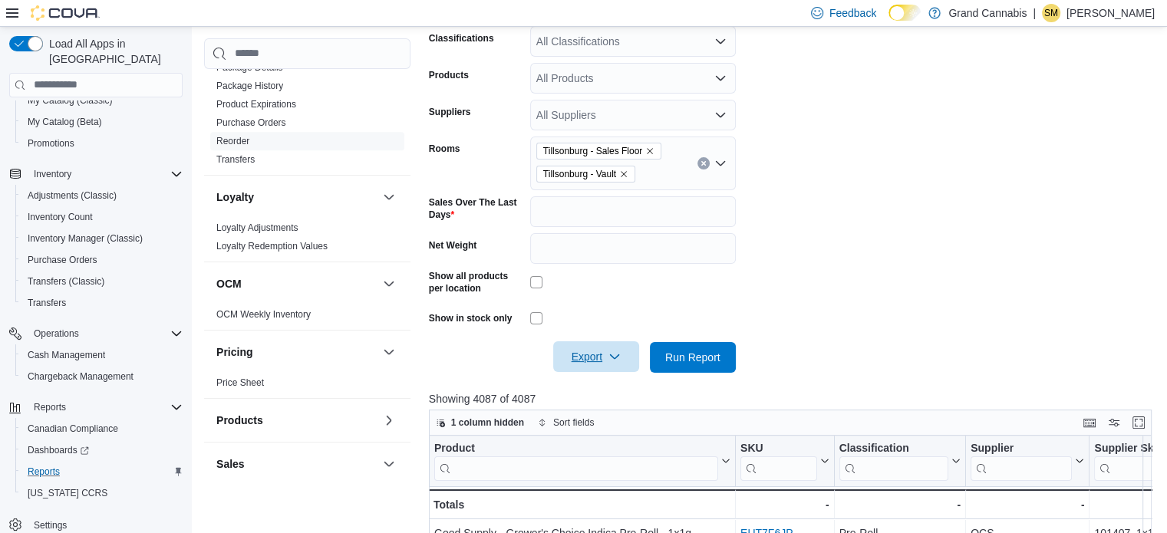
click at [617, 358] on icon "button" at bounding box center [614, 357] width 12 height 12
click at [608, 384] on span "Export to Excel" at bounding box center [598, 388] width 69 height 12
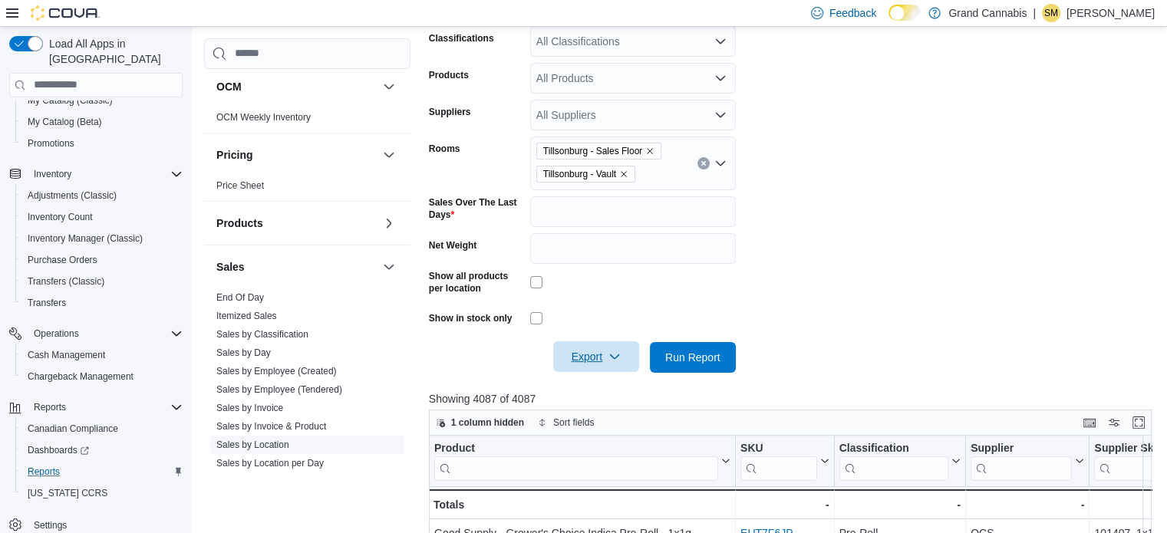
scroll to position [1212, 0]
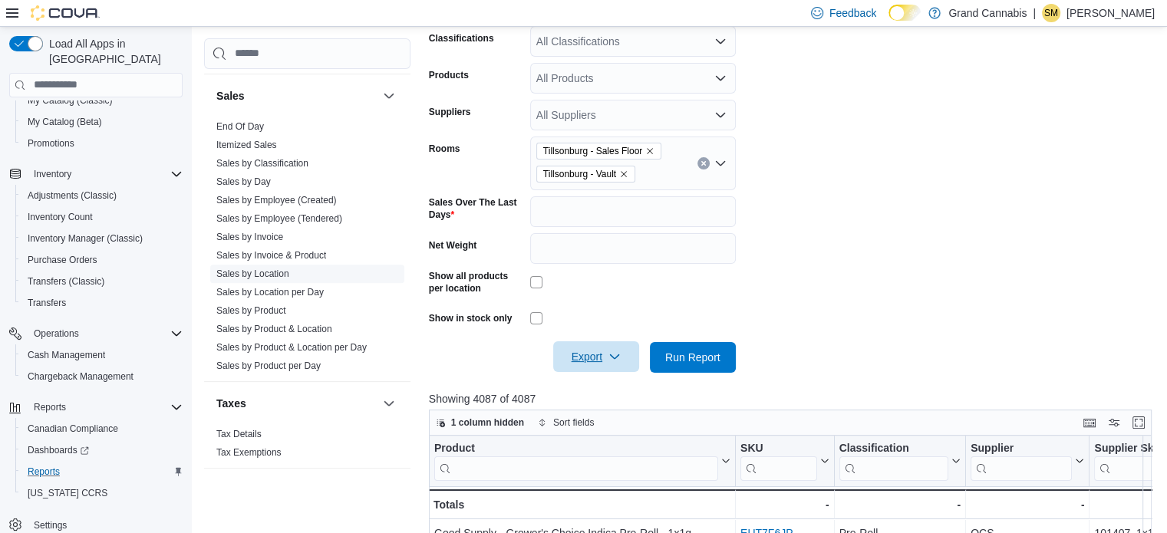
click at [278, 269] on link "Sales by Location" at bounding box center [252, 274] width 73 height 11
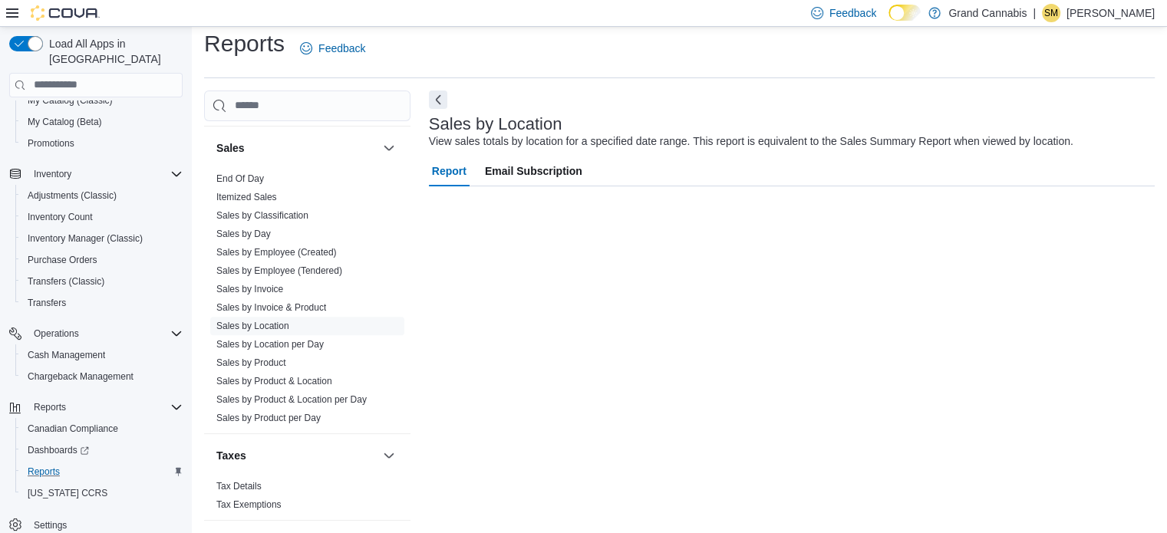
scroll to position [10, 0]
